Goal: Task Accomplishment & Management: Manage account settings

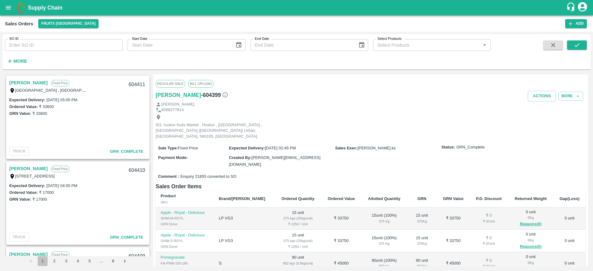
scroll to position [100, 0]
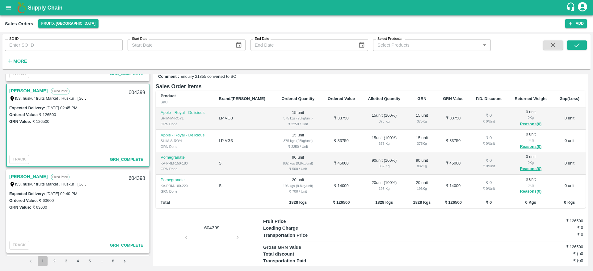
click at [95, 129] on div "Expected Delivery : [DATE] 02:45 PM Ordered Value: ₹ 126500 GRN Value: ₹ 126500" at bounding box center [78, 128] width 142 height 48
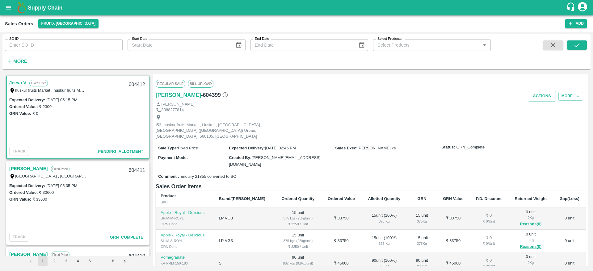
click at [25, 81] on link "Jeeva V" at bounding box center [17, 83] width 17 height 8
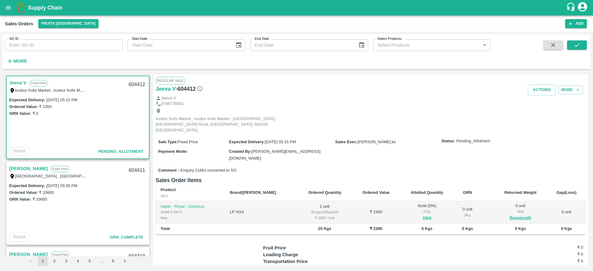
click at [17, 83] on link "Jeeva V" at bounding box center [17, 83] width 17 height 8
click at [422, 214] on button "Allot" at bounding box center [426, 217] width 9 height 7
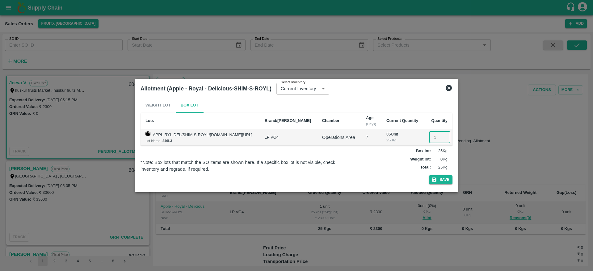
click at [429, 135] on input "1" at bounding box center [439, 137] width 21 height 12
type input "1"
click at [429, 175] on button "Save" at bounding box center [440, 179] width 23 height 9
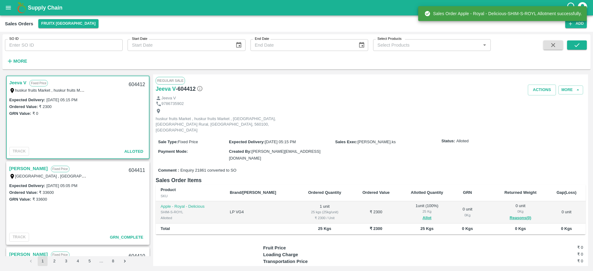
click at [133, 81] on div "604412" at bounding box center [137, 84] width 24 height 15
copy div "604412"
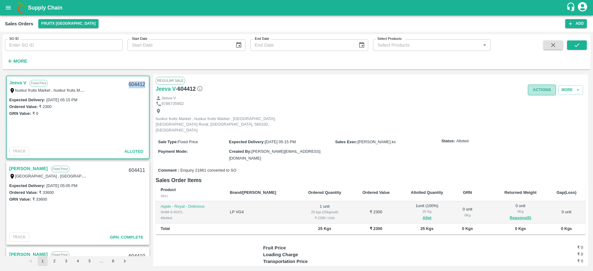
click at [543, 93] on button "Actions" at bounding box center [541, 90] width 28 height 11
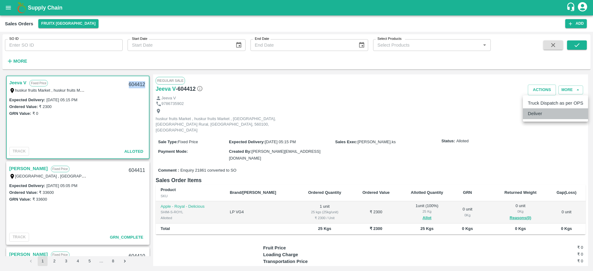
click at [548, 118] on li "Deliver" at bounding box center [555, 113] width 65 height 10
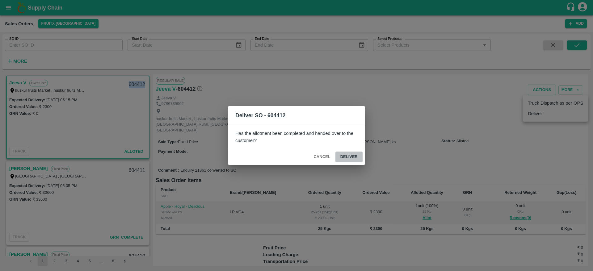
click at [350, 153] on button "Deliver" at bounding box center [348, 157] width 27 height 11
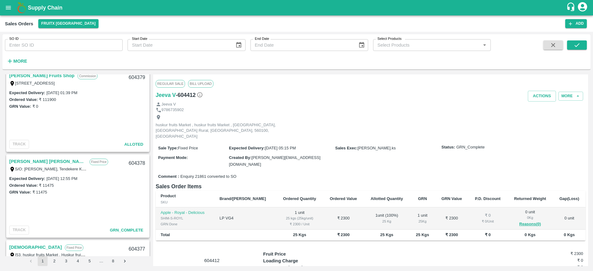
scroll to position [1428, 0]
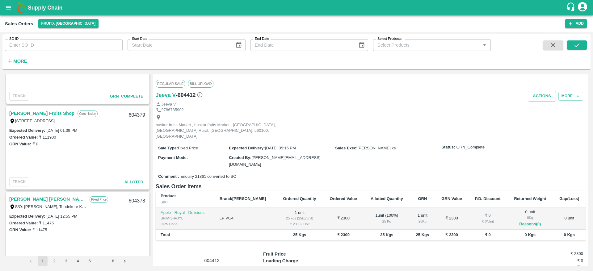
click at [43, 111] on link "[PERSON_NAME] Fruits Shop" at bounding box center [41, 113] width 65 height 8
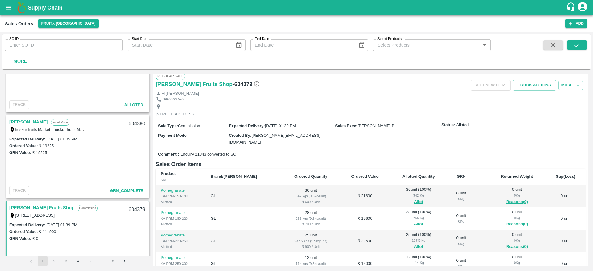
scroll to position [1260, 0]
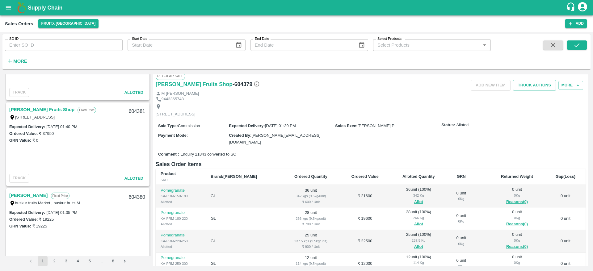
click at [30, 107] on link "[PERSON_NAME] Fruits Shop" at bounding box center [41, 110] width 65 height 8
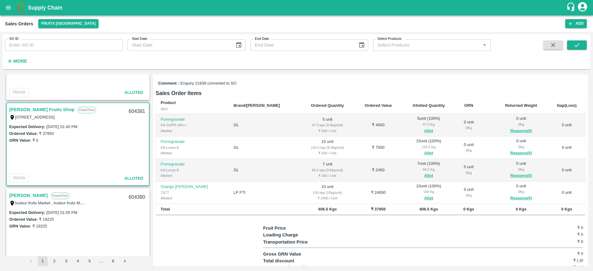
scroll to position [76, 0]
